Goal: Task Accomplishment & Management: Manage account settings

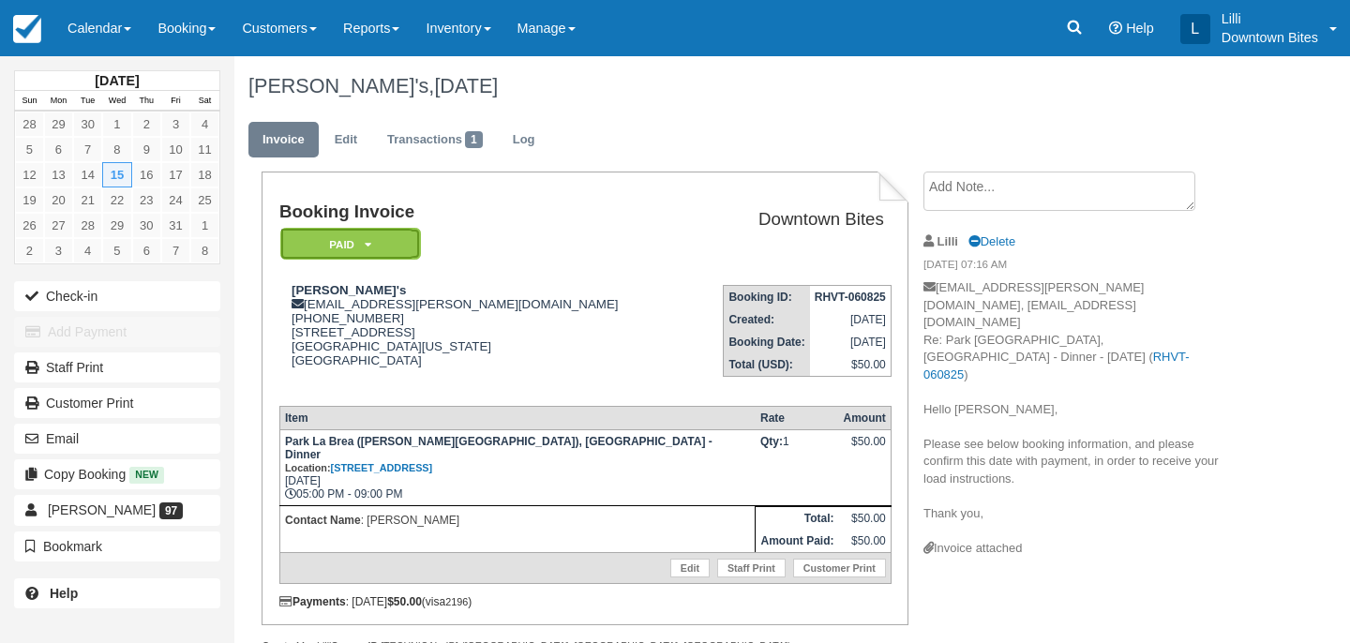
click at [402, 237] on em "Paid" at bounding box center [350, 244] width 141 height 33
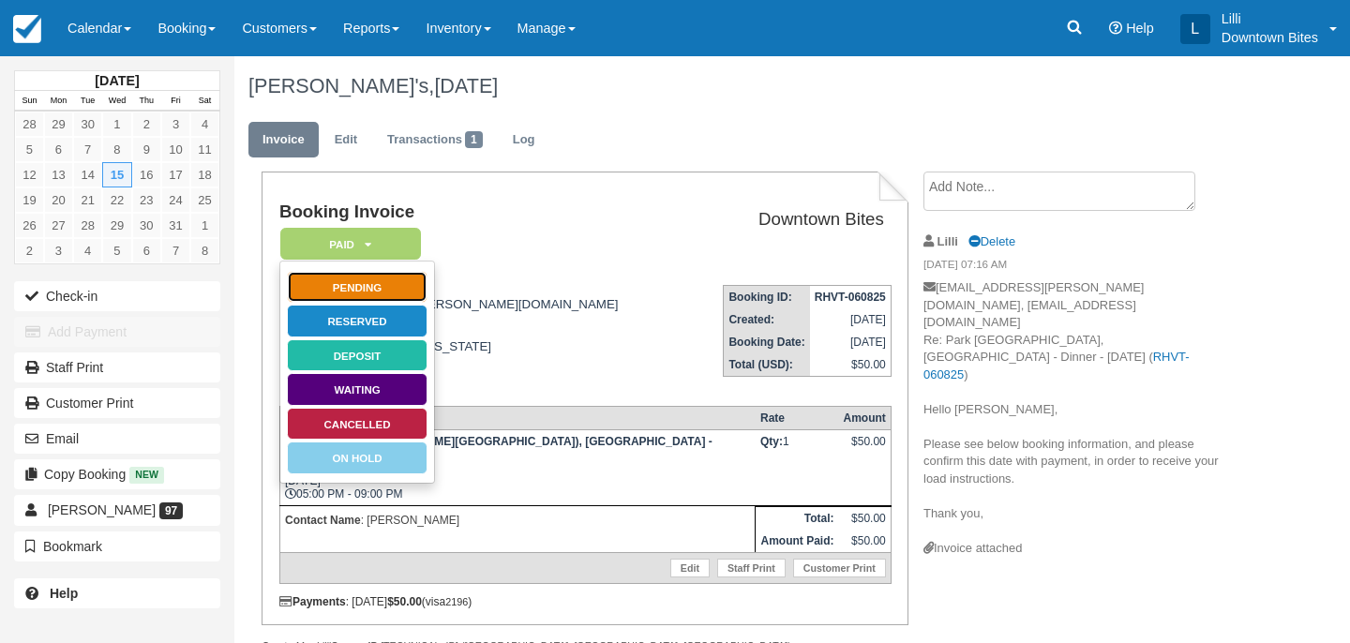
click at [409, 287] on link "Pending" at bounding box center [357, 287] width 141 height 33
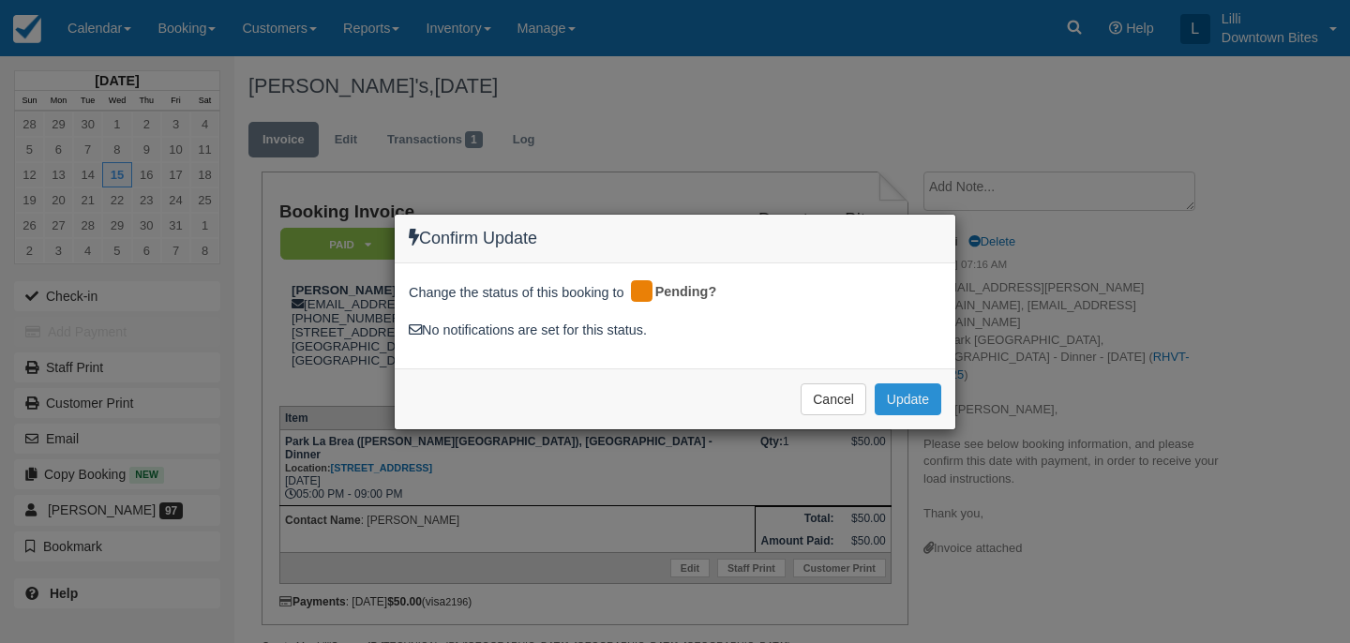
click at [897, 398] on button "Update" at bounding box center [908, 399] width 67 height 32
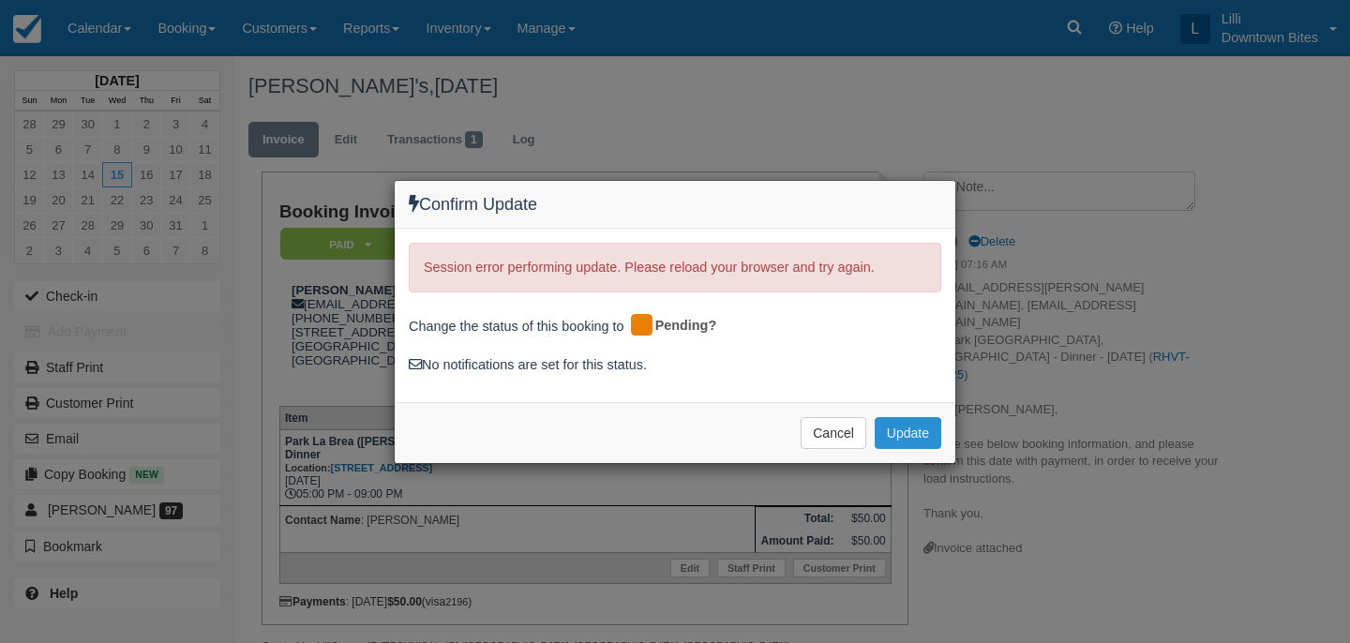
click at [909, 435] on button "Update" at bounding box center [908, 433] width 67 height 32
click at [841, 437] on button "Cancel" at bounding box center [833, 433] width 66 height 32
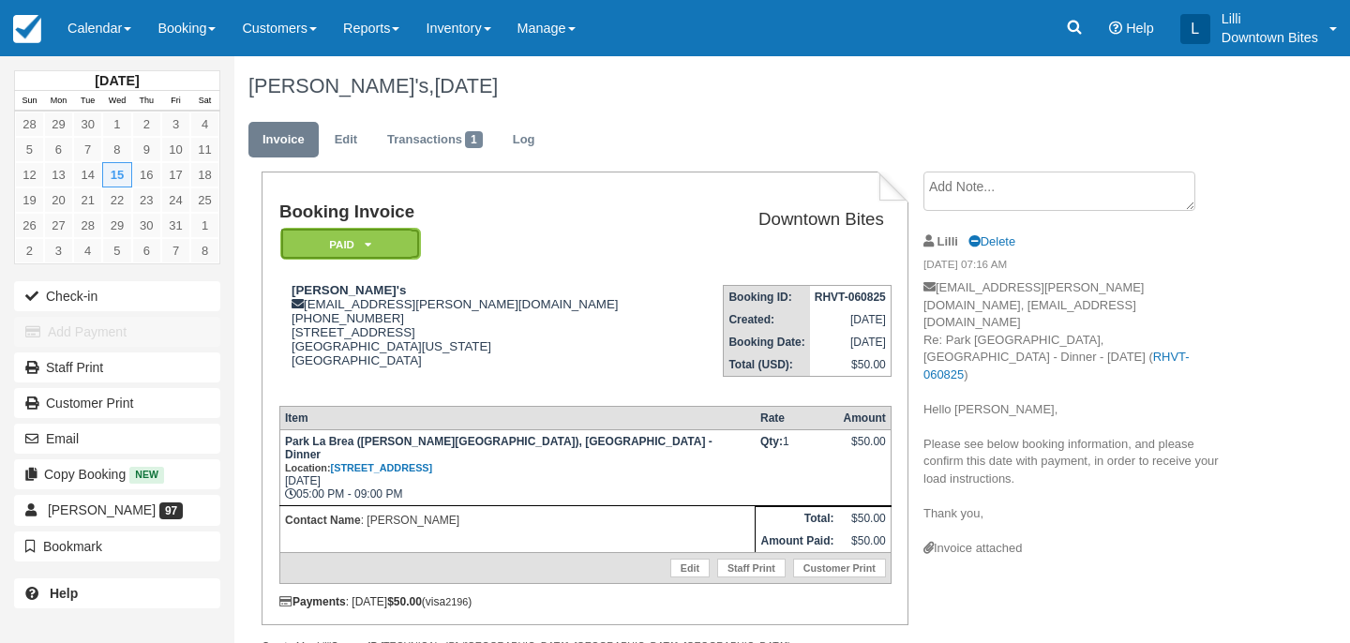
click at [411, 245] on em "Paid" at bounding box center [350, 244] width 141 height 33
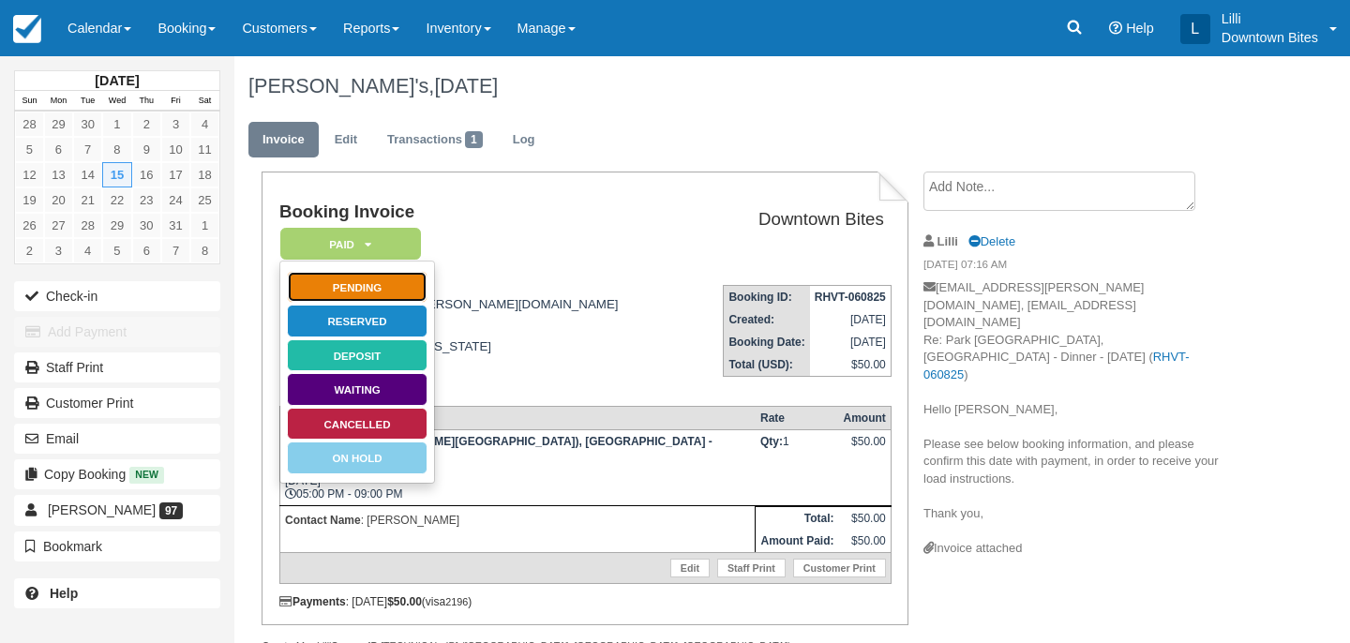
click at [409, 292] on link "Pending" at bounding box center [357, 287] width 141 height 33
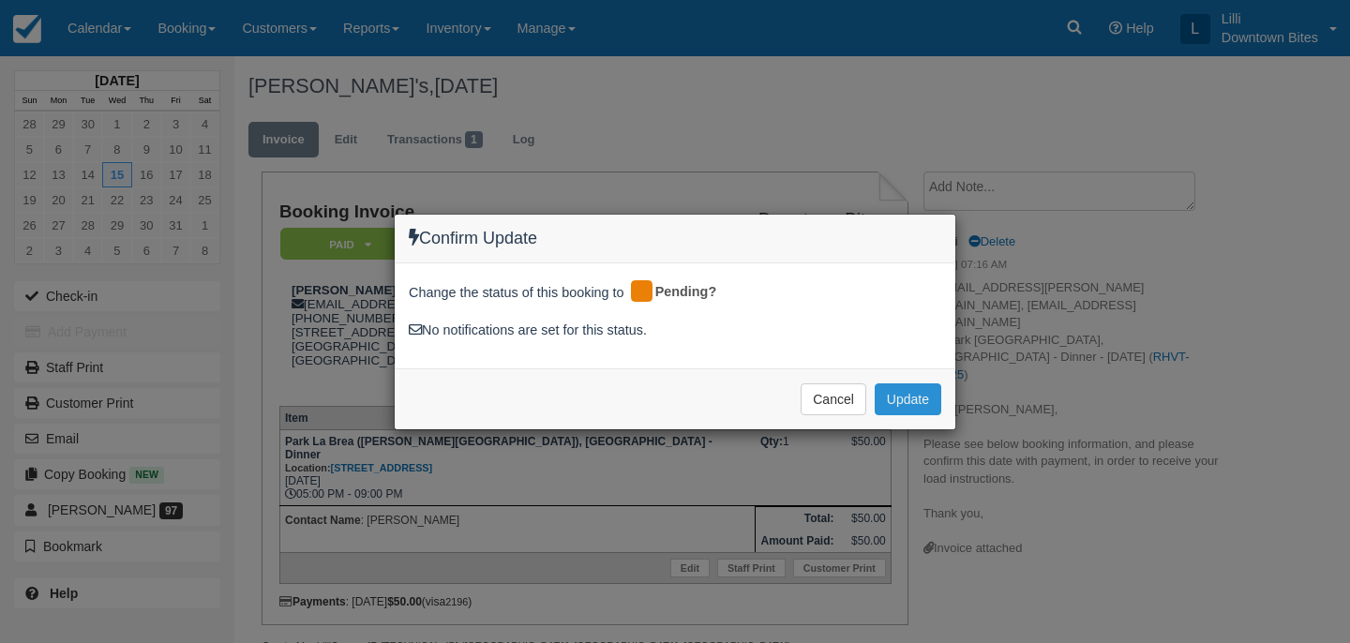
click at [933, 407] on button "Update" at bounding box center [908, 399] width 67 height 32
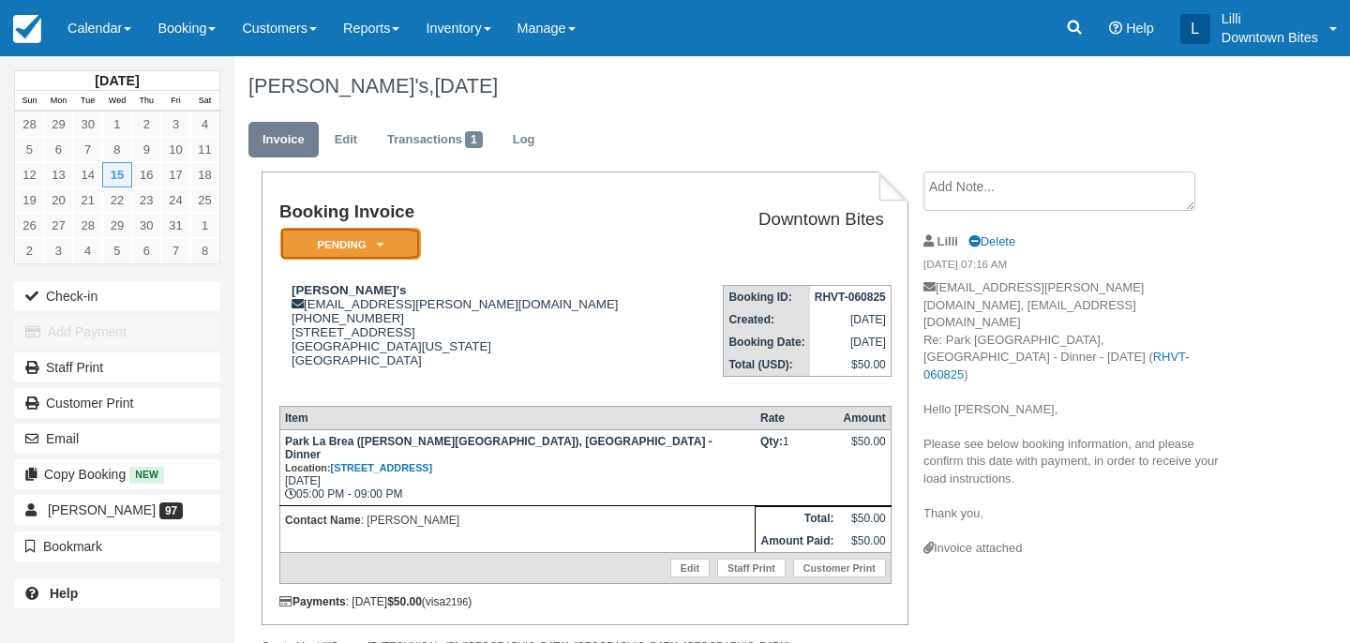
click at [392, 245] on em "Pending" at bounding box center [350, 244] width 141 height 33
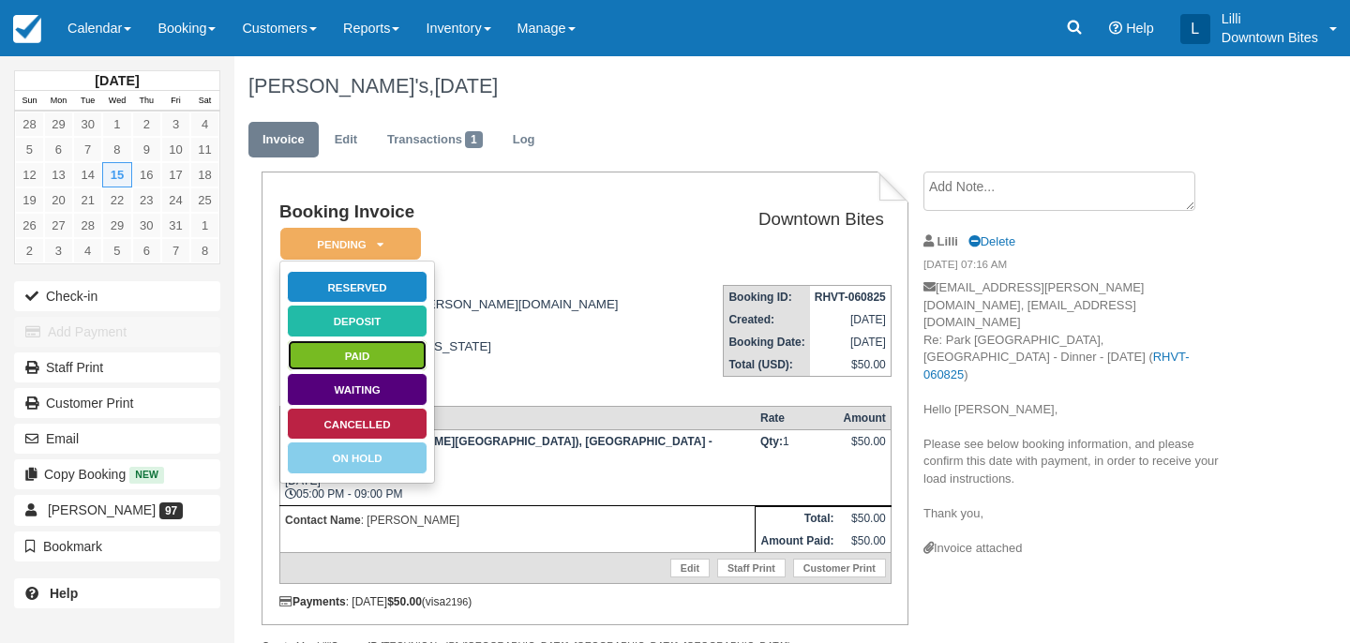
click at [397, 356] on link "Paid" at bounding box center [357, 355] width 141 height 33
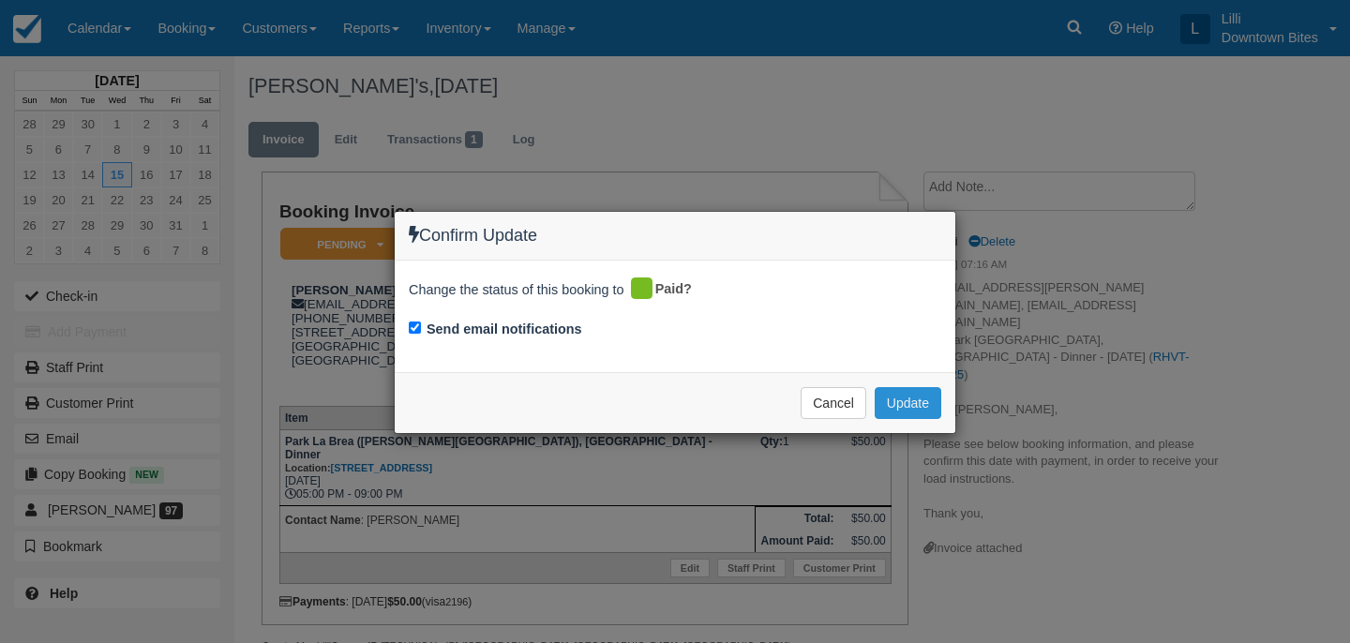
click at [914, 400] on button "Update" at bounding box center [908, 403] width 67 height 32
